Goal: Task Accomplishment & Management: Use online tool/utility

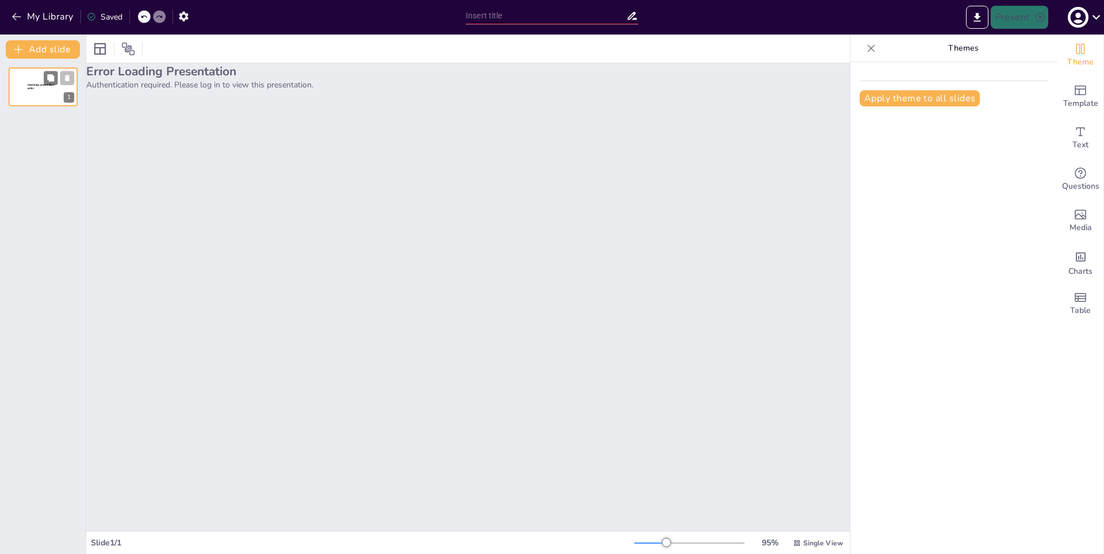
click at [32, 94] on div "Sendsteps presentation editor" at bounding box center [43, 88] width 31 height 10
click at [18, 17] on icon "button" at bounding box center [16, 16] width 9 height 7
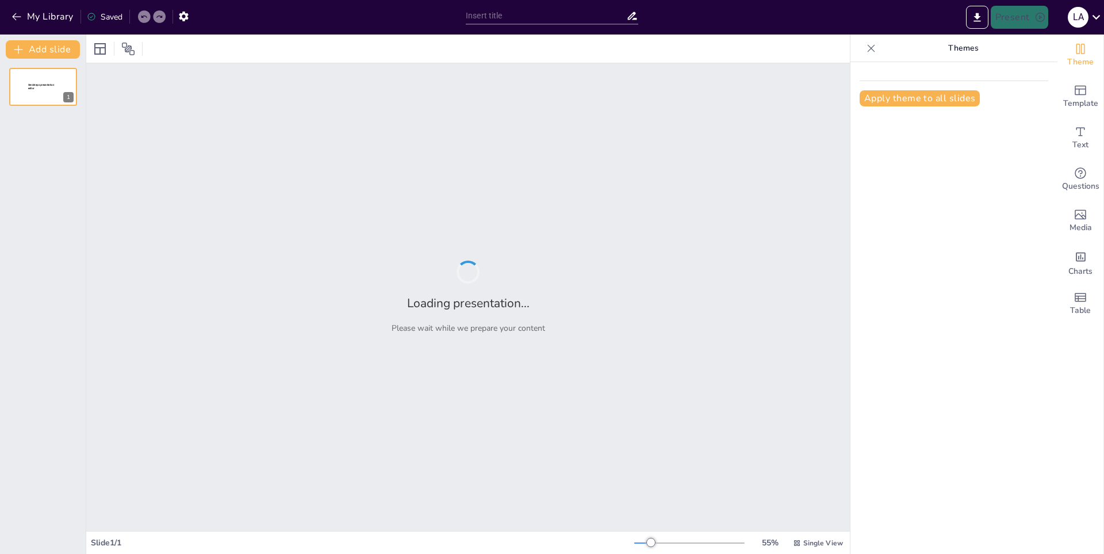
type input "El Poder Femenino en el K-Pop: Una Exploración de las Guereras del Género"
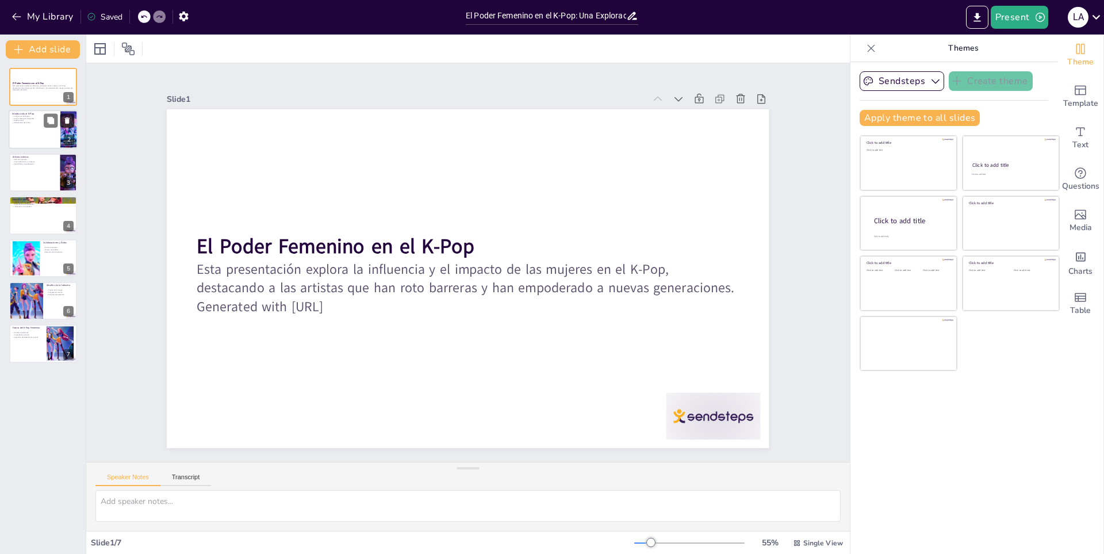
click at [64, 121] on icon at bounding box center [67, 121] width 8 height 8
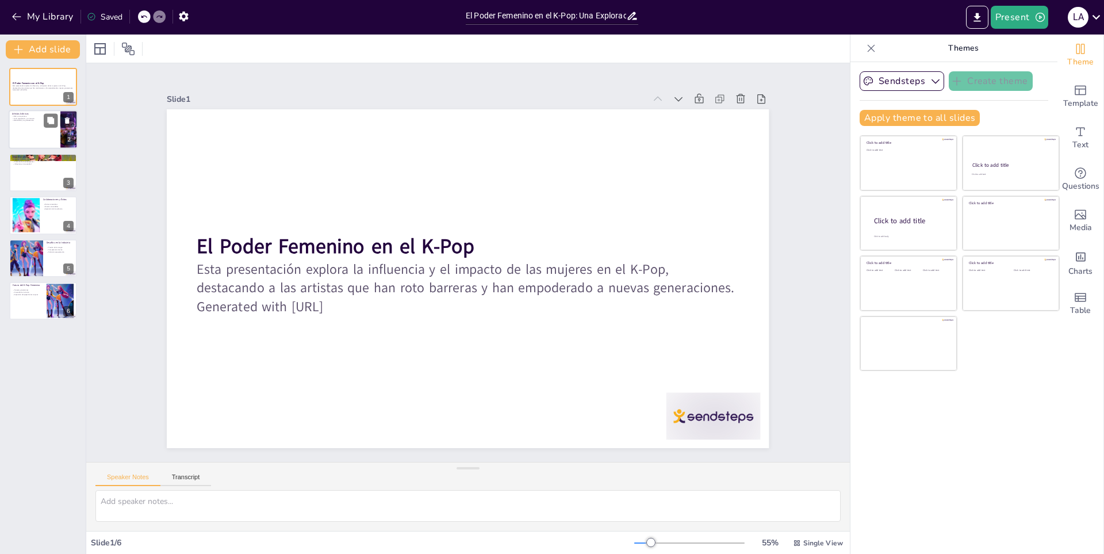
click at [30, 133] on div at bounding box center [43, 129] width 69 height 39
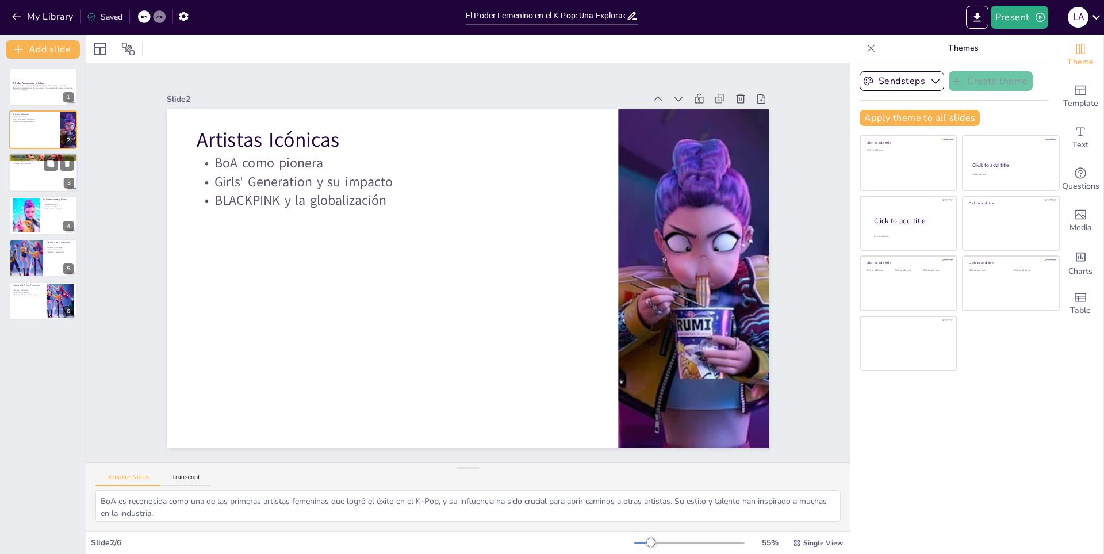
click at [33, 165] on p "Influencia en la sociedad" at bounding box center [43, 163] width 62 height 2
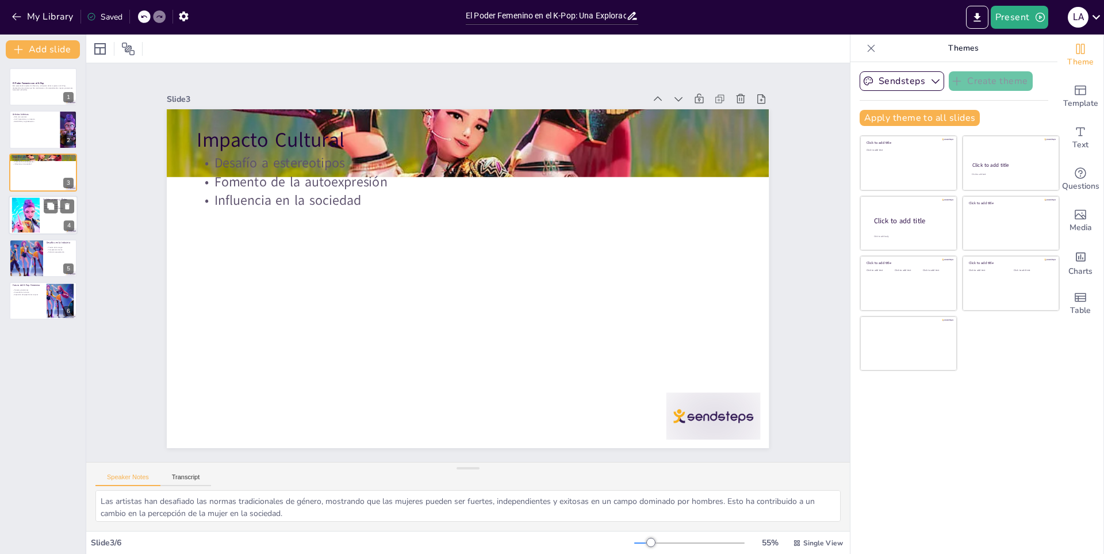
click at [14, 216] on div at bounding box center [26, 215] width 70 height 35
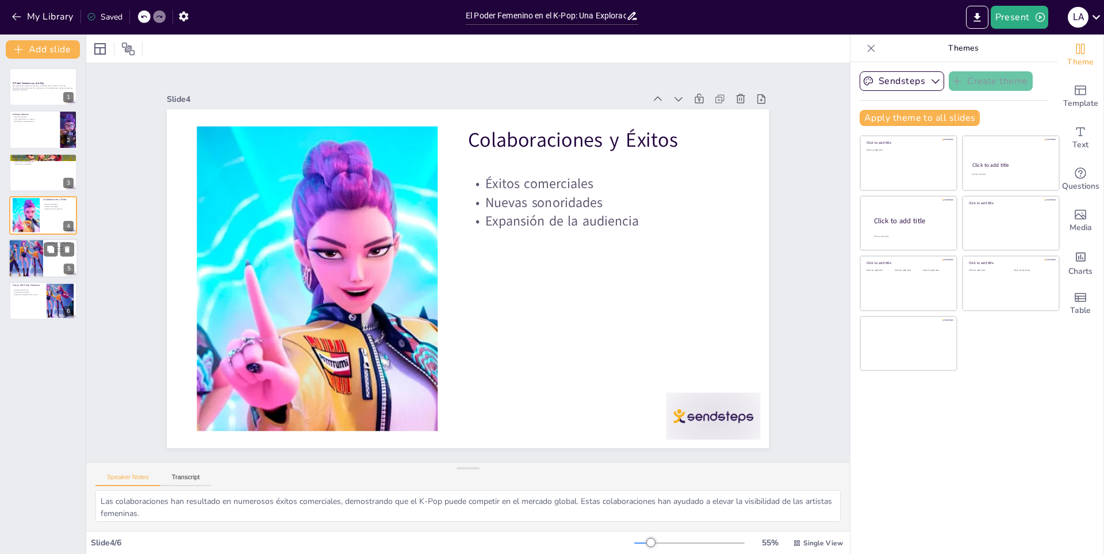
click at [29, 250] on div at bounding box center [25, 258] width 74 height 39
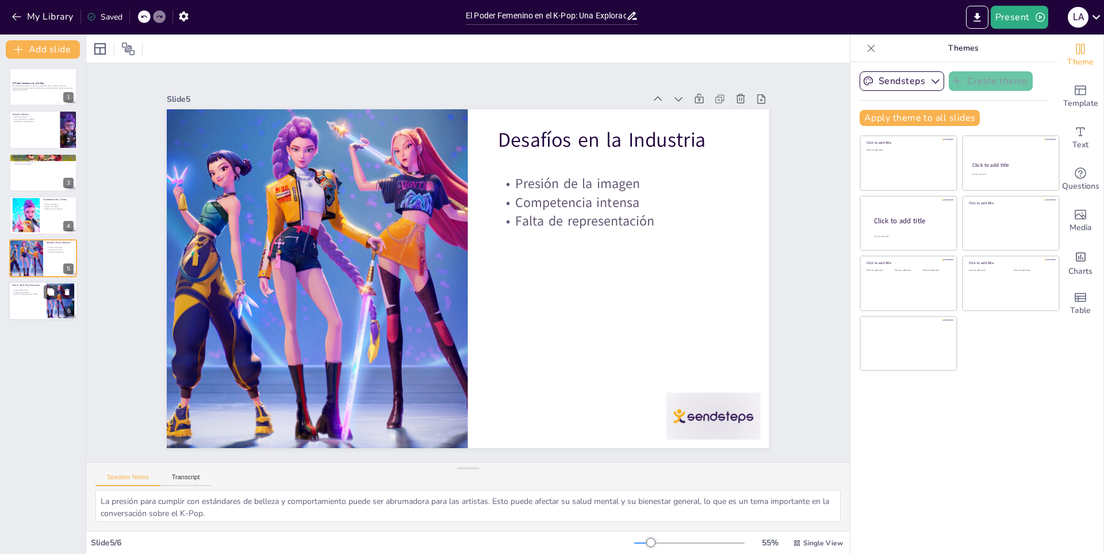
click at [44, 300] on div at bounding box center [43, 300] width 69 height 39
type textarea "Las nuevas artistas están trayendo consigo nuevas ideas y perspectivas, lo que …"
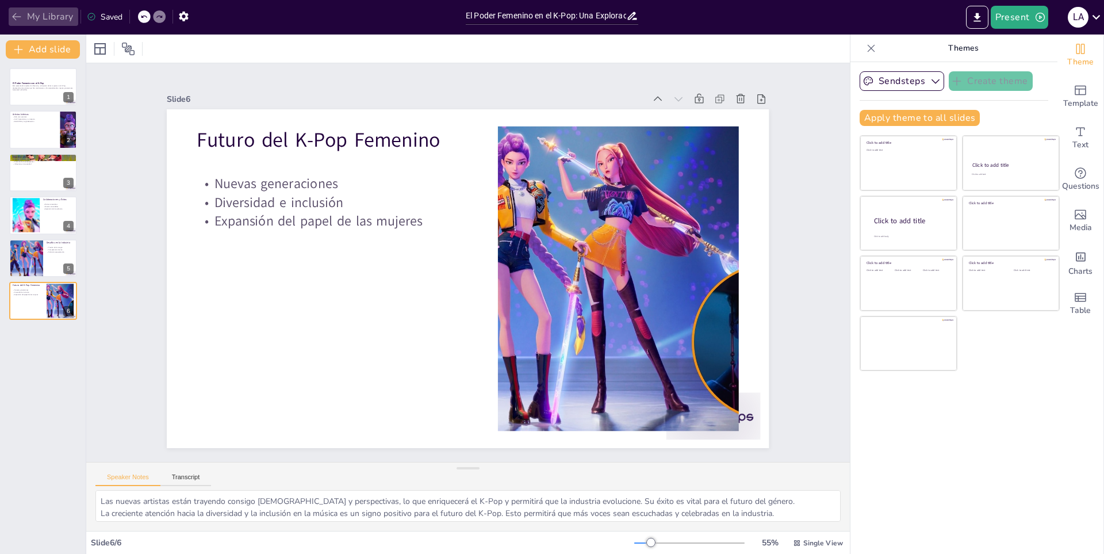
click at [19, 15] on icon "button" at bounding box center [17, 17] width 12 height 12
